Goal: Task Accomplishment & Management: Manage account settings

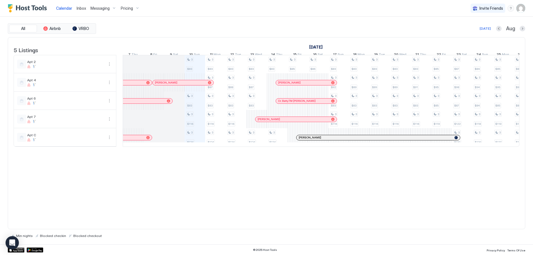
scroll to position [0, 230]
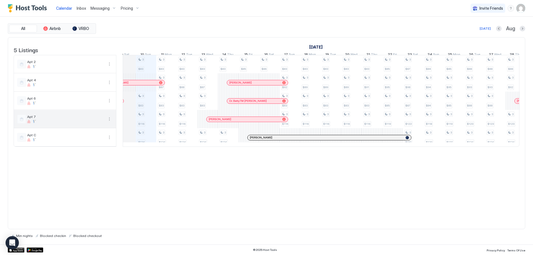
click at [110, 122] on button "More options" at bounding box center [109, 119] width 7 height 7
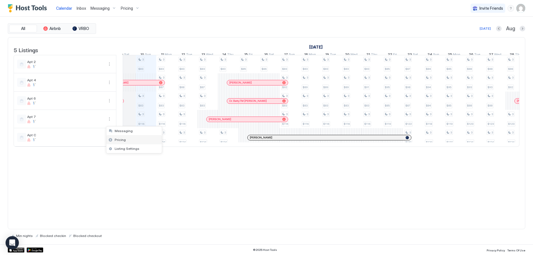
click at [112, 139] on div "Pricing" at bounding box center [116, 140] width 17 height 4
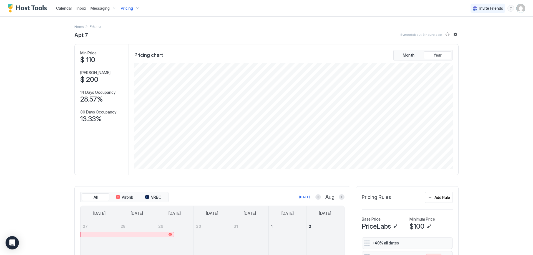
click at [83, 57] on span "$ 110" at bounding box center [87, 60] width 15 height 8
click at [86, 72] on span "[PERSON_NAME]" at bounding box center [95, 72] width 30 height 5
click at [88, 79] on span "$ 200" at bounding box center [89, 79] width 18 height 8
click at [445, 35] on button "Sync prices" at bounding box center [447, 34] width 7 height 7
click at [132, 9] on span "Pricing" at bounding box center [127, 8] width 12 height 5
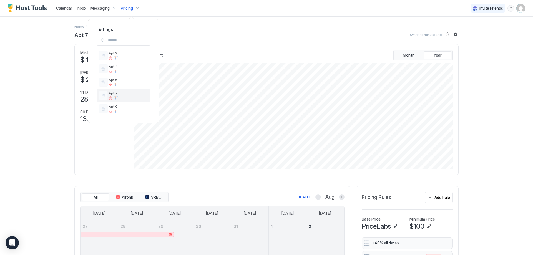
click at [110, 98] on div at bounding box center [110, 97] width 3 height 3
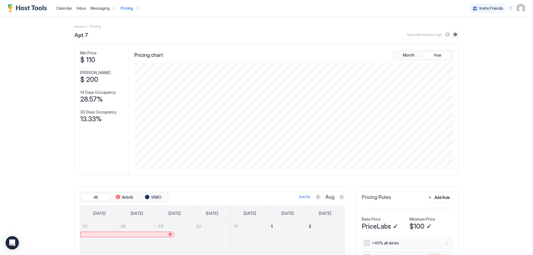
click at [454, 34] on button "Listing settings" at bounding box center [455, 34] width 7 height 7
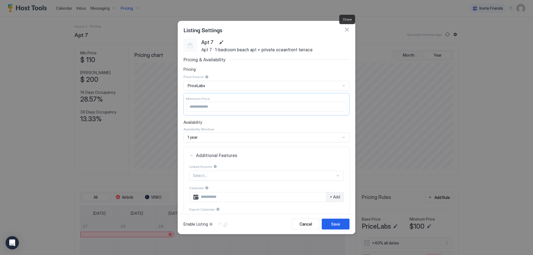
click at [346, 30] on button "button" at bounding box center [347, 30] width 6 height 6
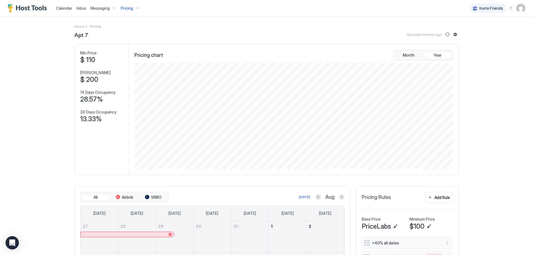
click at [134, 8] on div "Pricing" at bounding box center [129, 8] width 23 height 9
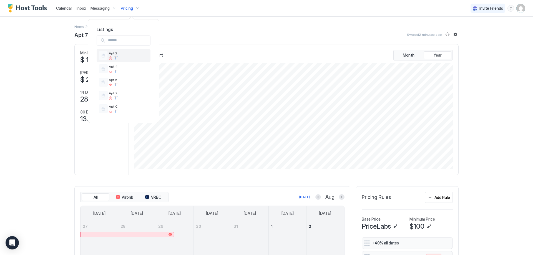
click at [124, 55] on div "Apt 2" at bounding box center [124, 55] width 54 height 13
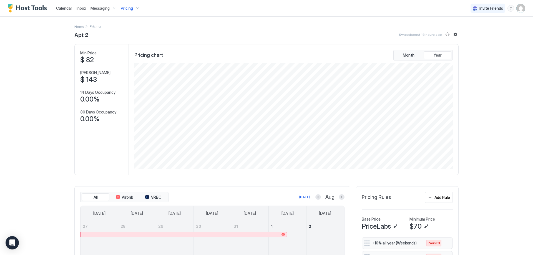
click at [136, 8] on div "Pricing" at bounding box center [129, 8] width 23 height 9
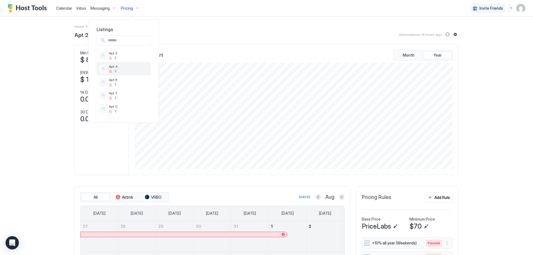
click at [125, 72] on div "Apt 4" at bounding box center [124, 68] width 54 height 13
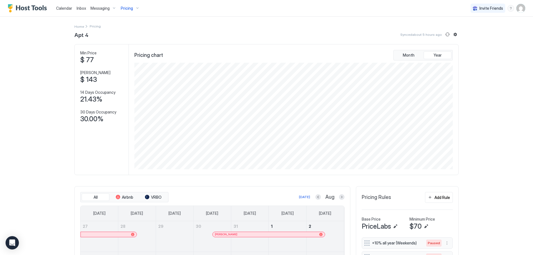
click at [132, 9] on span "Pricing" at bounding box center [127, 8] width 12 height 5
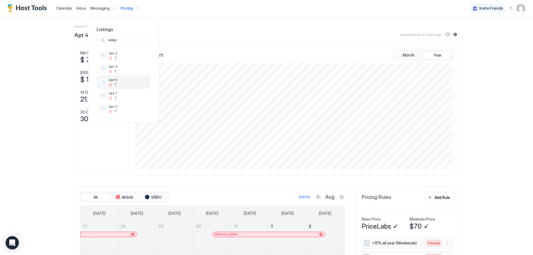
click at [112, 83] on div "Apt 6" at bounding box center [113, 82] width 9 height 9
